Goal: Information Seeking & Learning: Learn about a topic

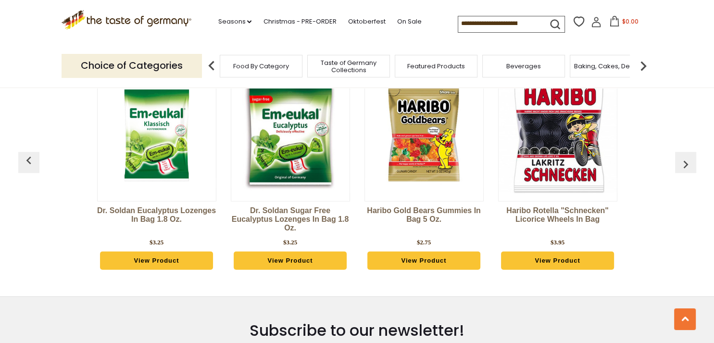
scroll to position [2436, 0]
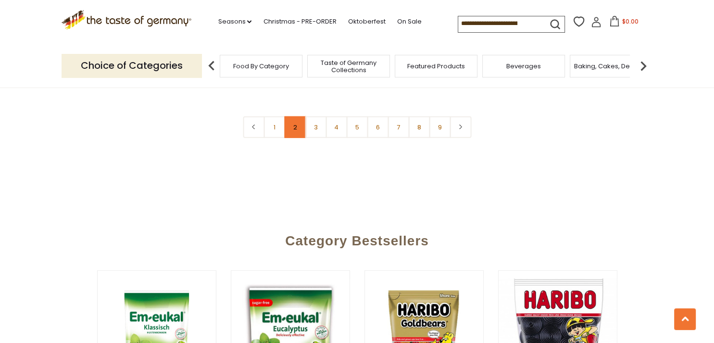
click at [285, 116] on link "2" at bounding box center [295, 127] width 22 height 22
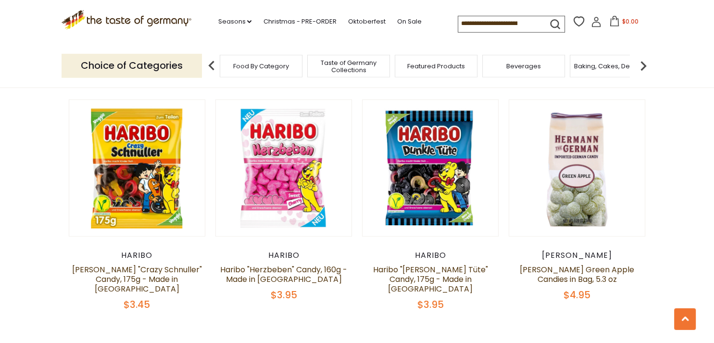
scroll to position [2255, 0]
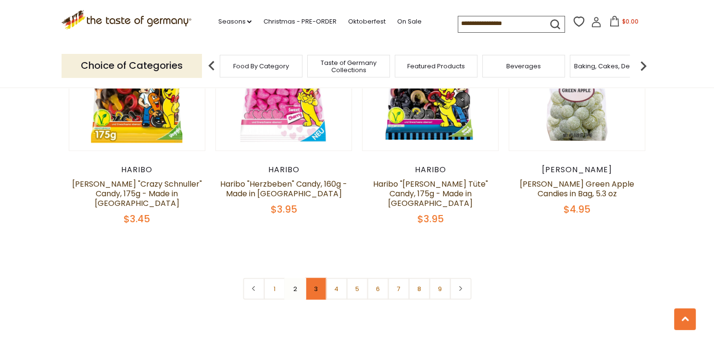
click at [317, 278] on link "3" at bounding box center [316, 289] width 22 height 22
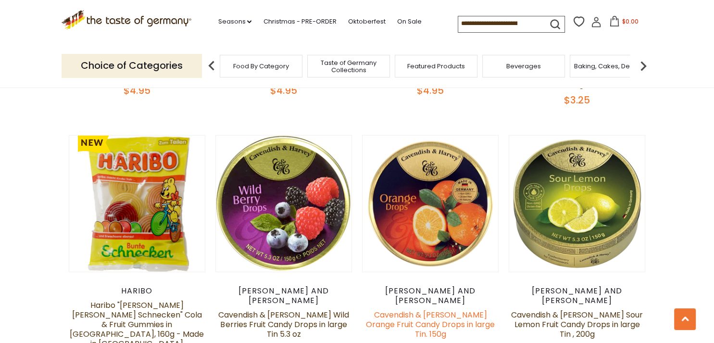
scroll to position [2356, 0]
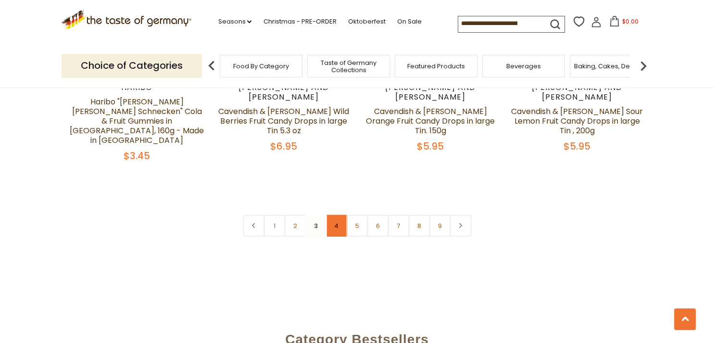
click at [333, 215] on link "4" at bounding box center [336, 226] width 22 height 22
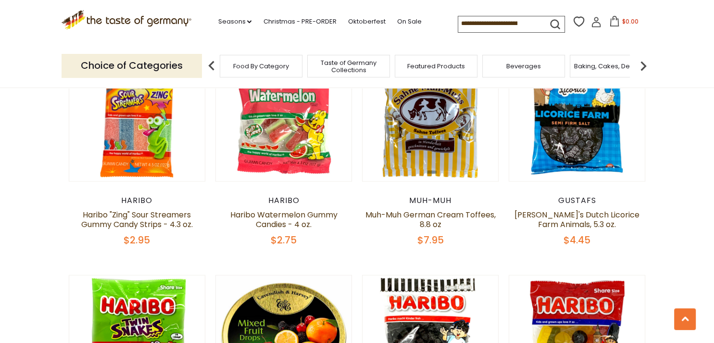
scroll to position [1928, 0]
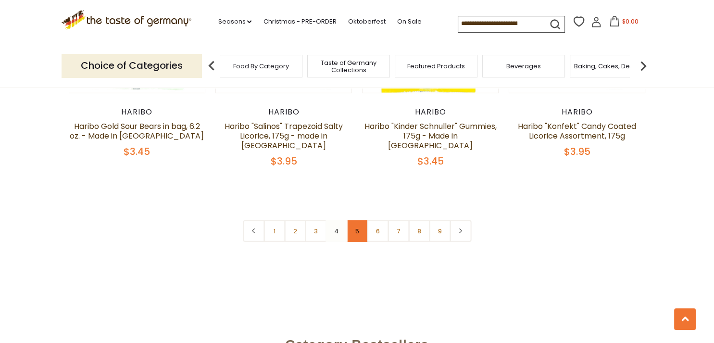
click at [359, 220] on link "5" at bounding box center [357, 231] width 22 height 22
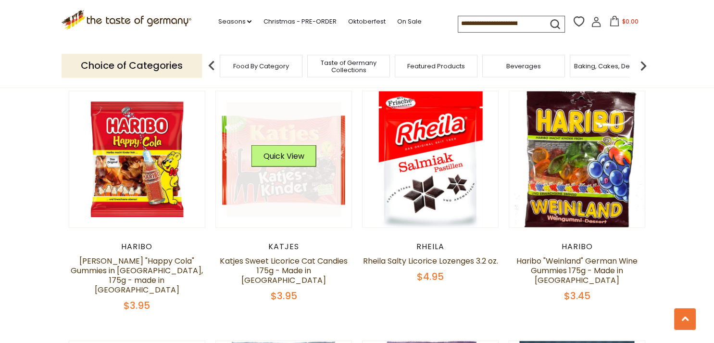
scroll to position [1950, 0]
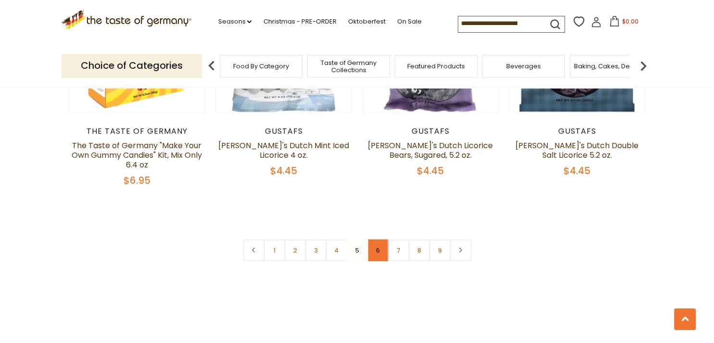
click at [382, 239] on link "6" at bounding box center [378, 250] width 22 height 22
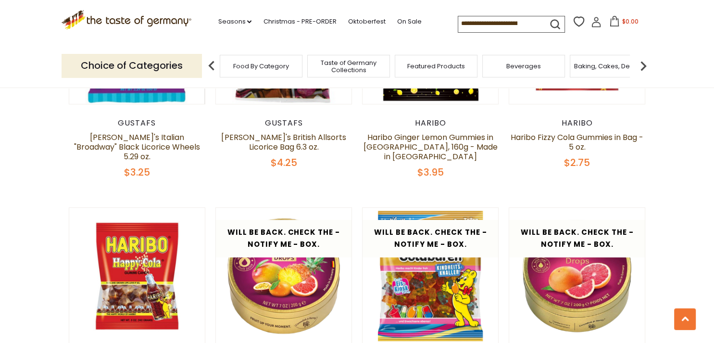
scroll to position [326, 0]
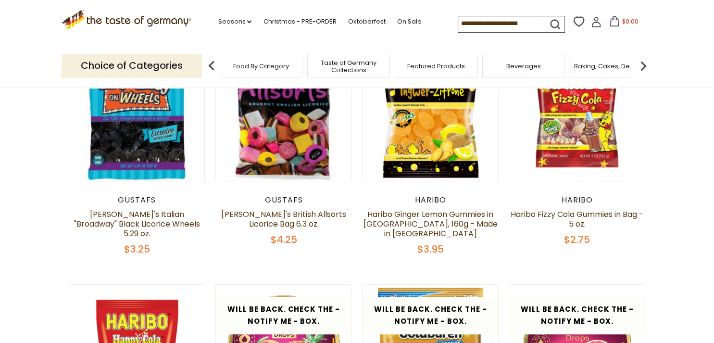
click at [498, 23] on input at bounding box center [498, 22] width 81 height 13
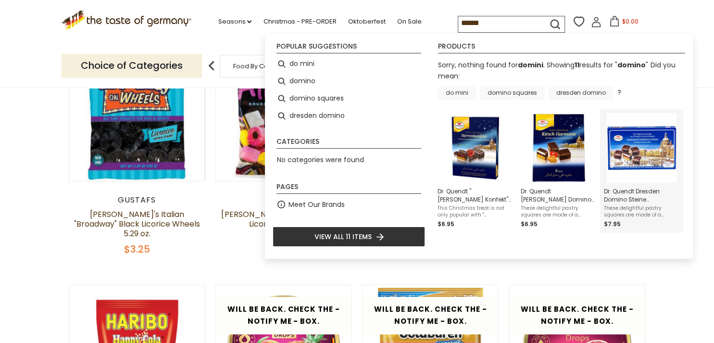
type input "******"
click at [639, 147] on img "Dr. Quendt Dresden Domino Steine Gingerbread Marzipan Squares, 7.05 oz" at bounding box center [642, 148] width 70 height 70
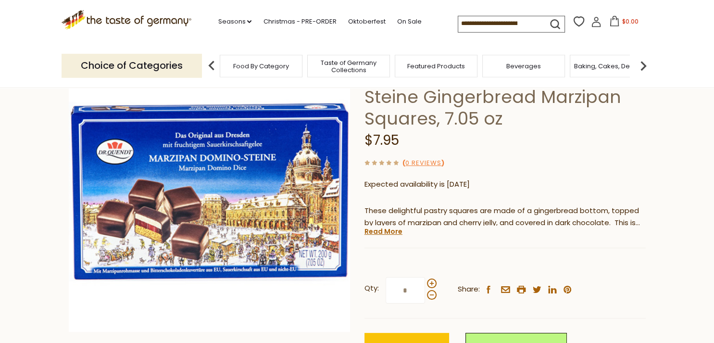
scroll to position [101, 0]
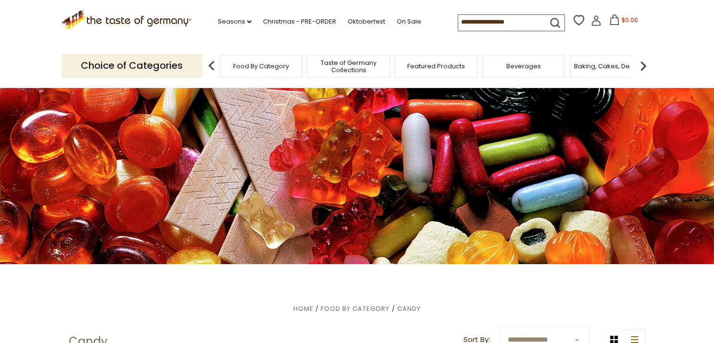
scroll to position [326, 0]
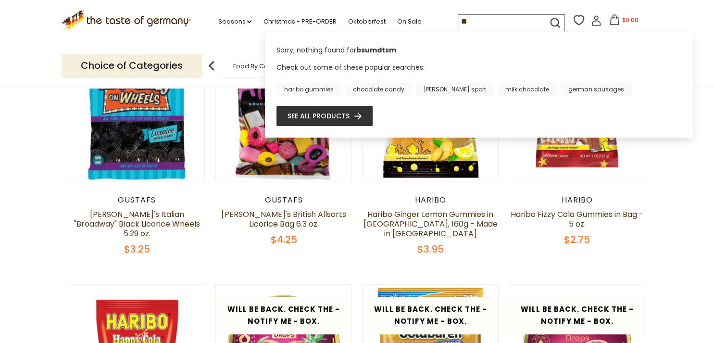
type input "*"
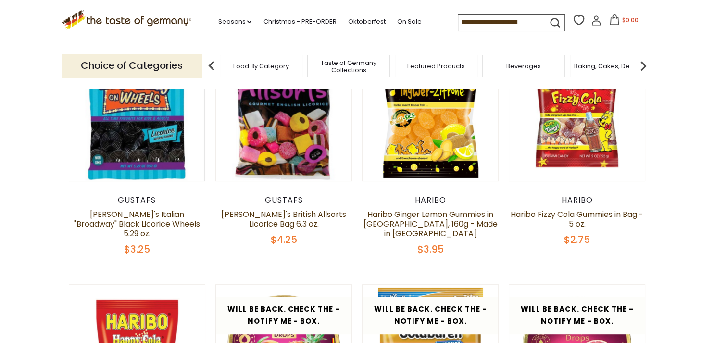
type input "*"
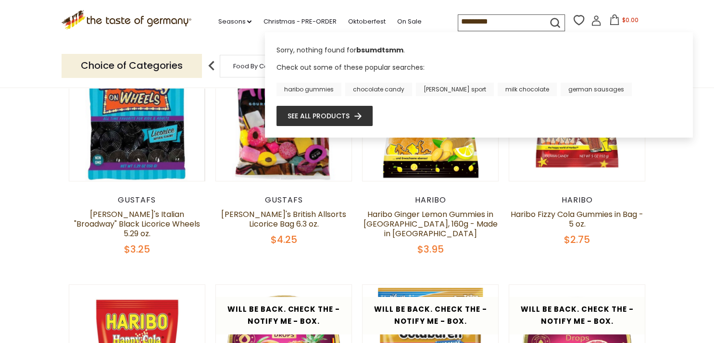
click at [458, 24] on input "*********" at bounding box center [498, 21] width 81 height 13
click at [458, 22] on input "*********" at bounding box center [498, 21] width 81 height 13
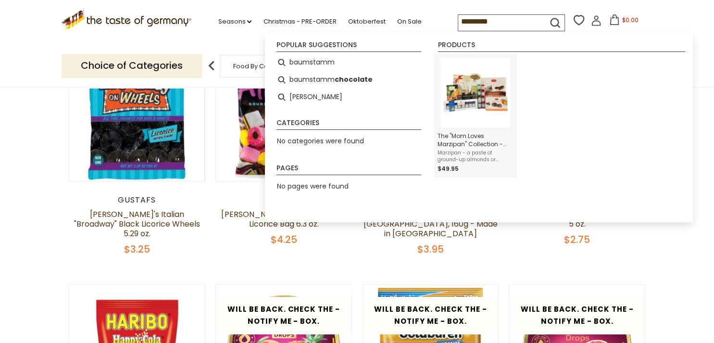
type input "*********"
click at [491, 87] on img "Instant Search Results" at bounding box center [475, 93] width 70 height 70
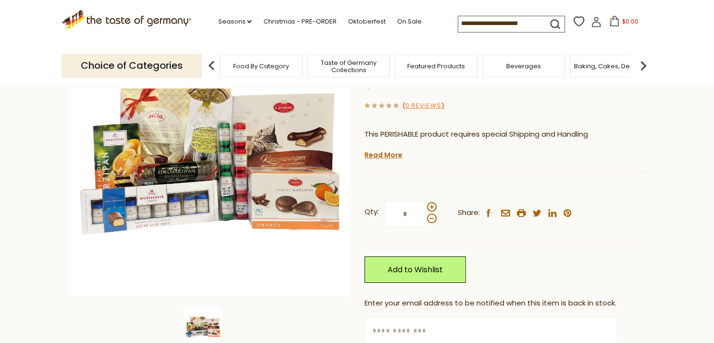
scroll to position [101, 0]
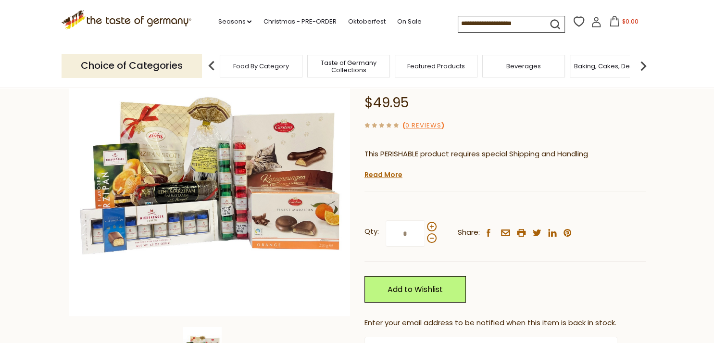
click at [208, 63] on img at bounding box center [211, 65] width 19 height 19
click at [214, 58] on img at bounding box center [211, 65] width 19 height 19
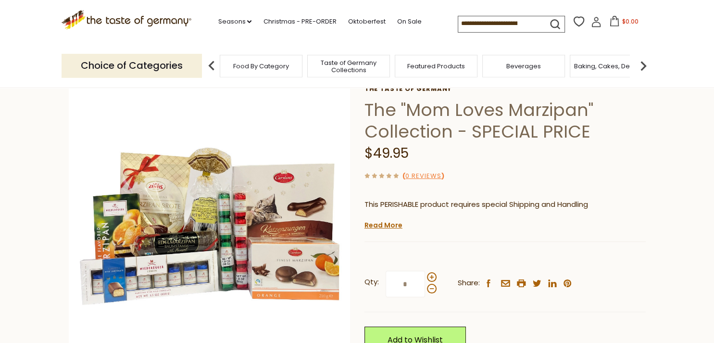
scroll to position [0, 0]
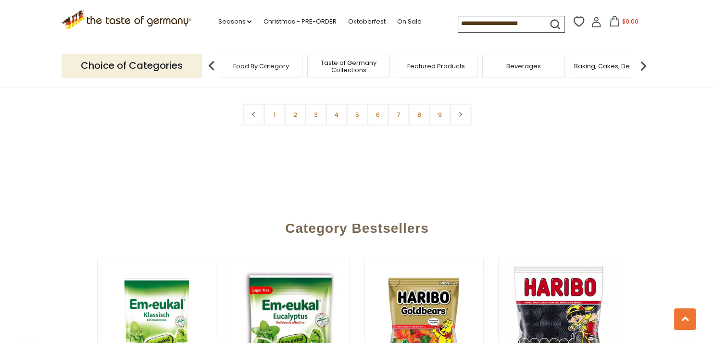
scroll to position [2356, 0]
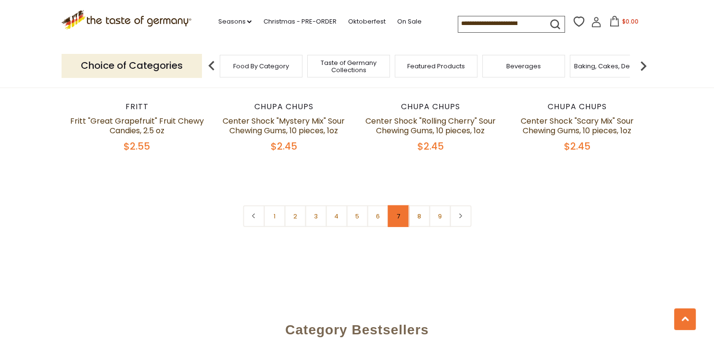
click at [395, 205] on link "7" at bounding box center [398, 216] width 22 height 22
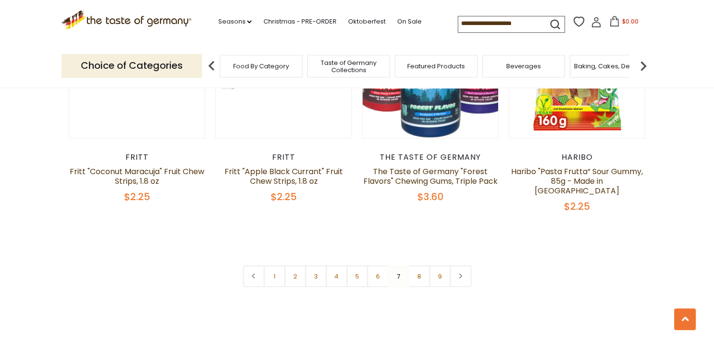
scroll to position [2305, 0]
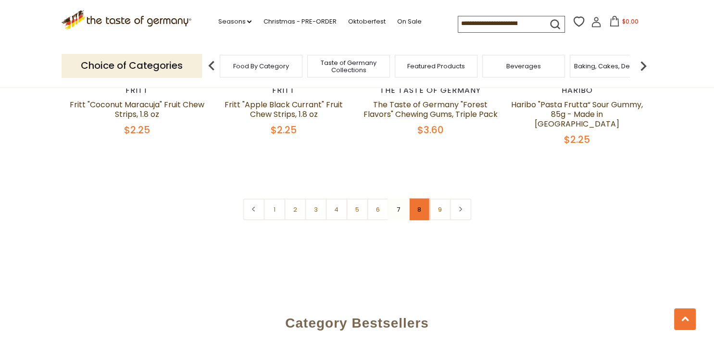
click at [409, 198] on link "8" at bounding box center [419, 209] width 22 height 22
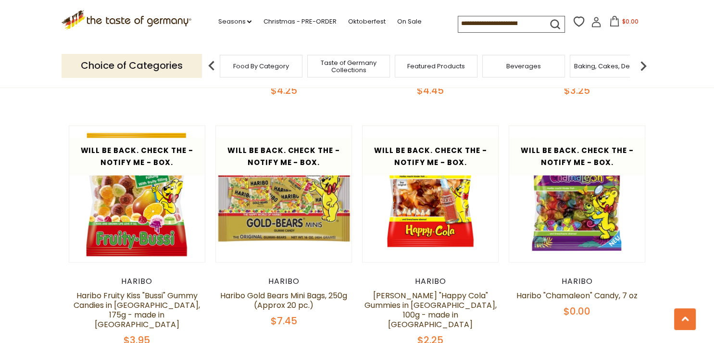
scroll to position [2356, 0]
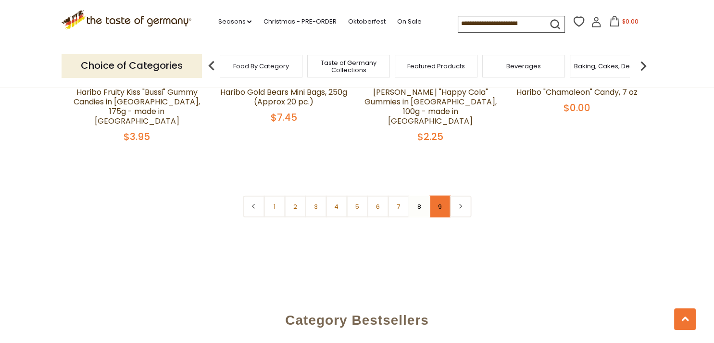
click at [429, 196] on link "9" at bounding box center [440, 207] width 22 height 22
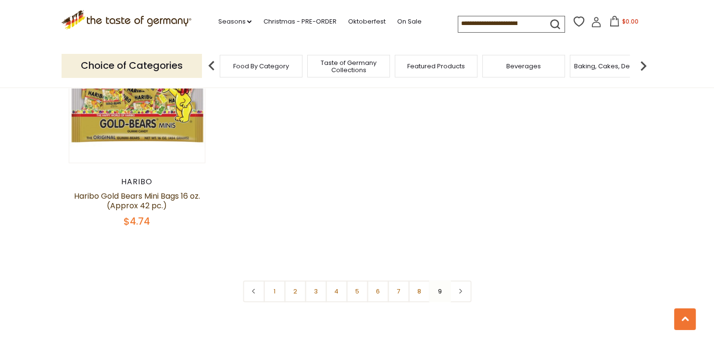
scroll to position [834, 0]
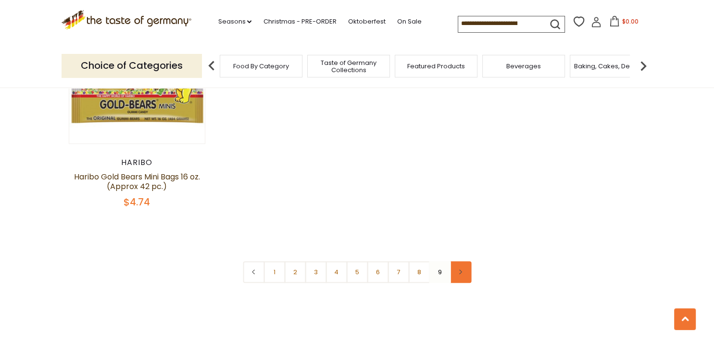
click at [459, 261] on link at bounding box center [460, 272] width 22 height 22
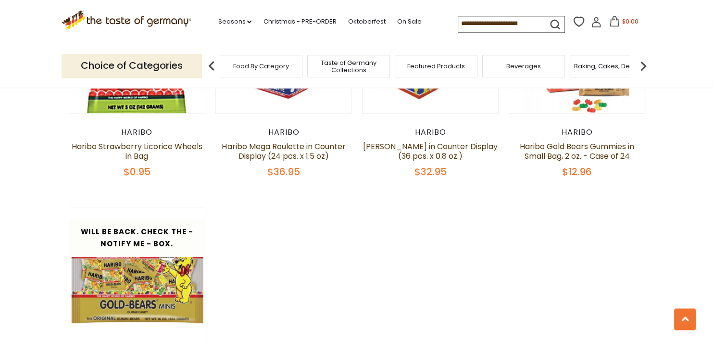
scroll to position [609, 0]
